Goal: Book appointment/travel/reservation

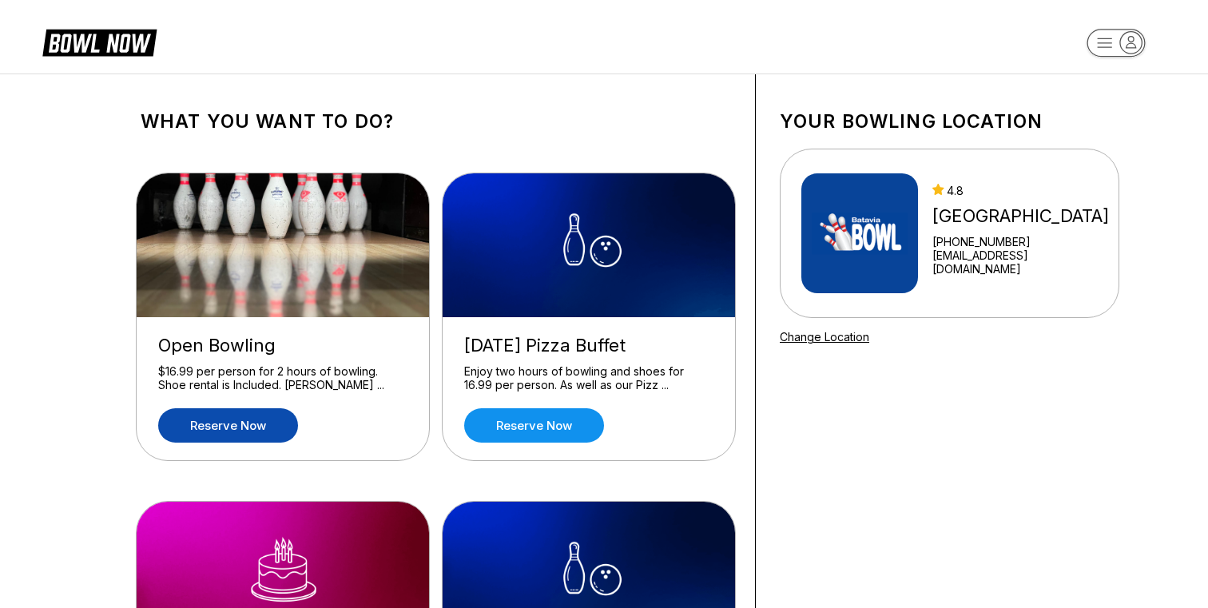
click at [254, 423] on link "Reserve now" at bounding box center [228, 425] width 140 height 34
